Goal: Task Accomplishment & Management: Complete application form

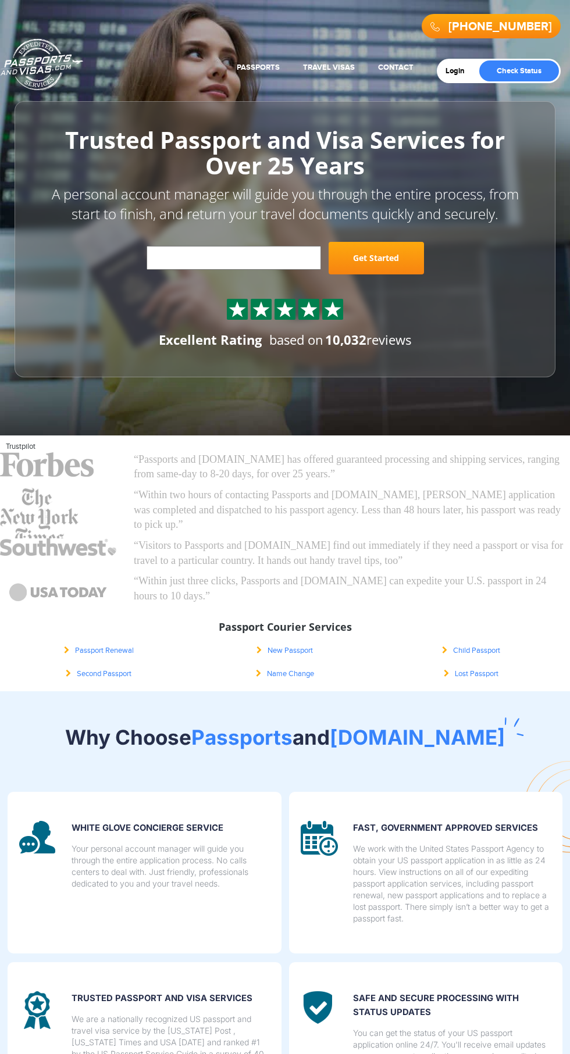
click at [268, 67] on link "Passports" at bounding box center [258, 67] width 43 height 9
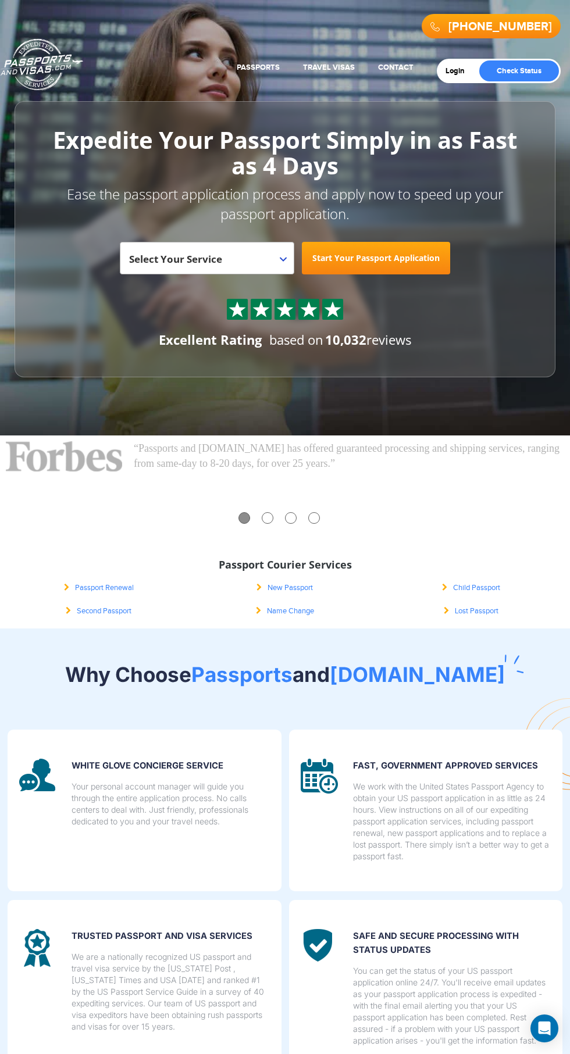
click at [256, 127] on link "New Passport" at bounding box center [235, 123] width 112 height 28
